Goal: Information Seeking & Learning: Learn about a topic

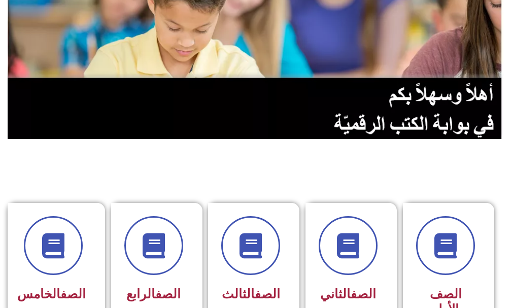
scroll to position [203, 0]
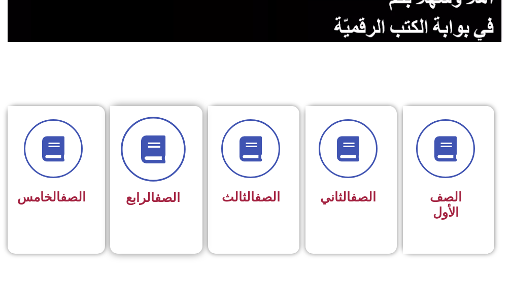
click at [139, 153] on icon at bounding box center [153, 149] width 28 height 28
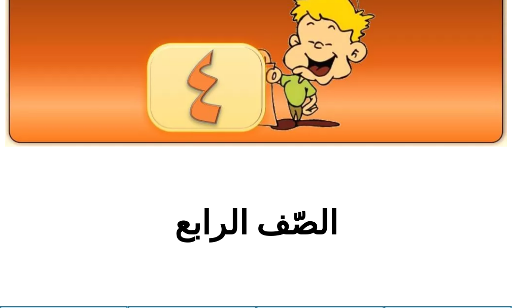
scroll to position [203, 0]
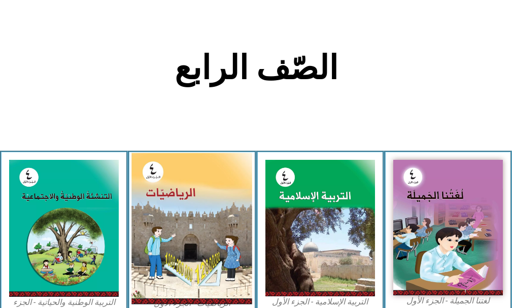
click at [192, 218] on img at bounding box center [191, 228] width 121 height 151
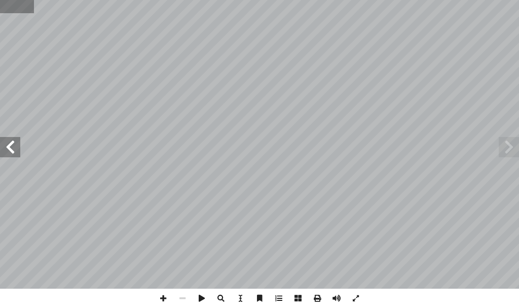
click at [12, 8] on input "text" at bounding box center [17, 6] width 34 height 13
type input "**"
click at [165, 298] on span at bounding box center [163, 298] width 19 height 19
